Goal: Information Seeking & Learning: Learn about a topic

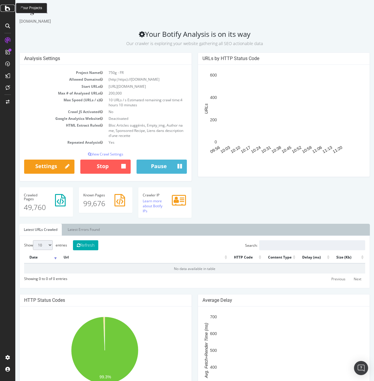
drag, startPoint x: 50, startPoint y: 19, endPoint x: 7, endPoint y: 11, distance: 43.7
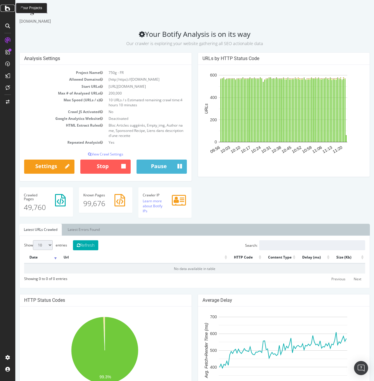
click at [6, 7] on icon at bounding box center [7, 8] width 5 height 7
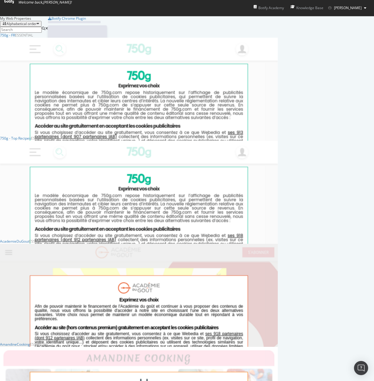
scroll to position [377, 365]
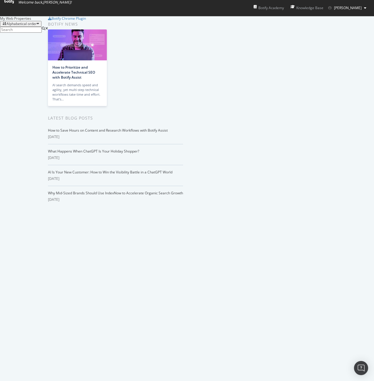
scroll to position [1529, 0]
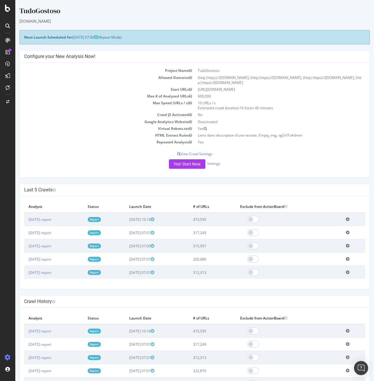
click at [216, 180] on div "TudoGostoso [DOMAIN_NAME] × × Next Launch Scheduled for: [DATE] 07:00 (Repeat M…" at bounding box center [194, 316] width 359 height 620
click at [211, 181] on div "TudoGostoso [DOMAIN_NAME] × × Next Launch Scheduled for: [DATE] 07:00 (Repeat M…" at bounding box center [194, 316] width 359 height 620
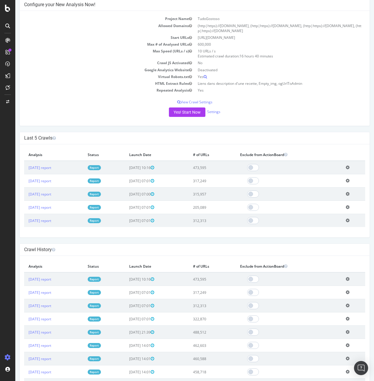
scroll to position [109, 0]
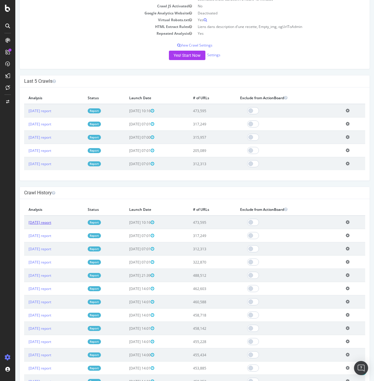
click at [50, 224] on link "[DATE] report" at bounding box center [40, 222] width 23 height 5
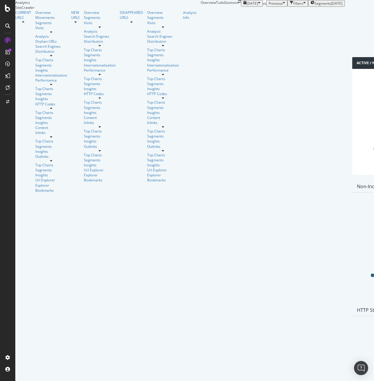
click at [269, 6] on span "Previous" at bounding box center [276, 3] width 14 height 5
click at [290, 6] on div "button" at bounding box center [292, 3] width 4 height 5
click at [294, 6] on div "Filters" at bounding box center [299, 3] width 10 height 5
click at [247, 13] on div "Add Filter" at bounding box center [255, 10] width 16 height 5
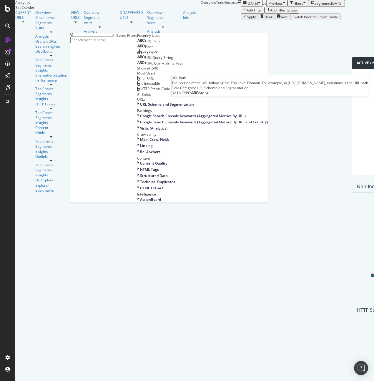
click at [145, 44] on span "URL Path" at bounding box center [152, 41] width 15 height 5
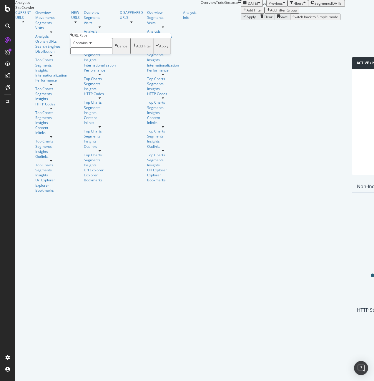
click at [101, 54] on input "text" at bounding box center [91, 50] width 42 height 7
paste input "/receitas"
type input "/receitas"
click at [159, 50] on div "Apply" at bounding box center [163, 47] width 9 height 5
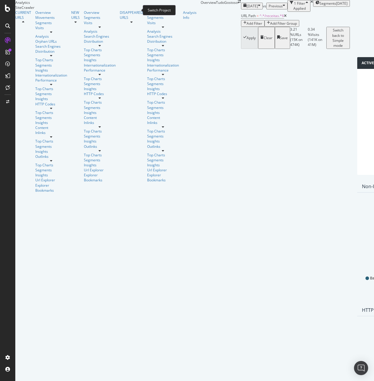
click at [238, 4] on icon "arrow-right-arrow-left" at bounding box center [239, 2] width 3 height 4
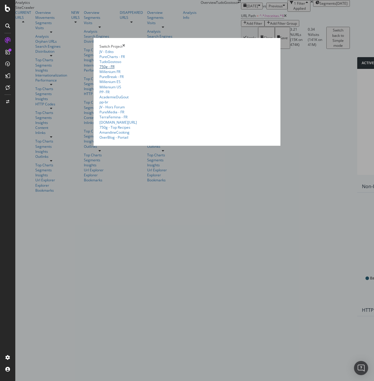
click at [100, 69] on link "750g - FR" at bounding box center [107, 66] width 15 height 5
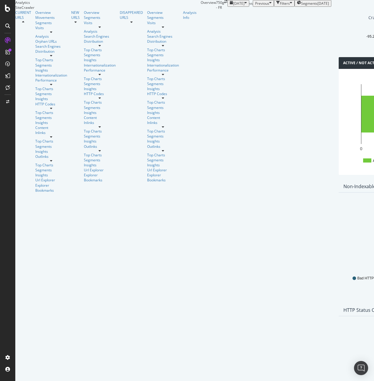
click at [233, 6] on span "[DATE]" at bounding box center [238, 3] width 11 height 5
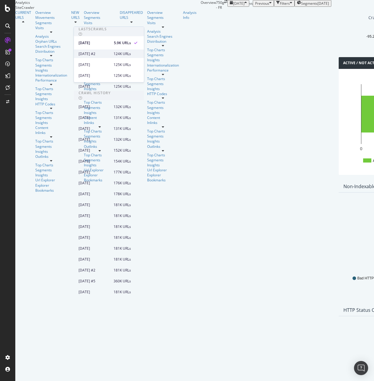
click at [128, 55] on div "124K URLs" at bounding box center [122, 53] width 17 height 5
